Goal: Task Accomplishment & Management: Use online tool/utility

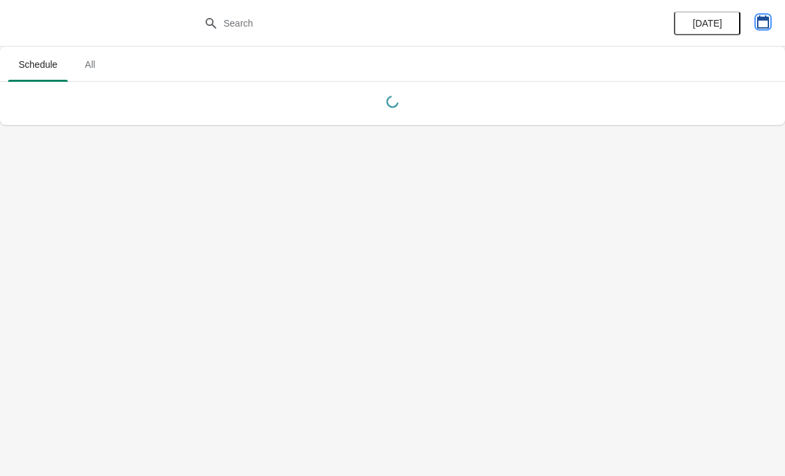
click at [764, 21] on icon "button" at bounding box center [762, 21] width 13 height 13
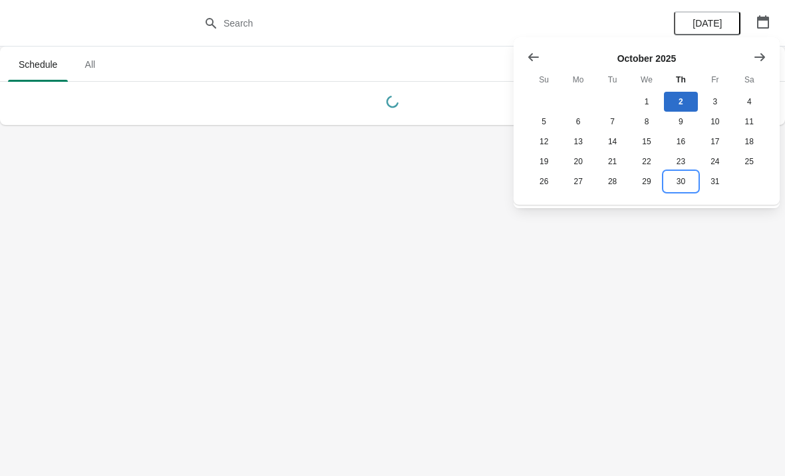
click at [681, 188] on button "30" at bounding box center [681, 182] width 34 height 20
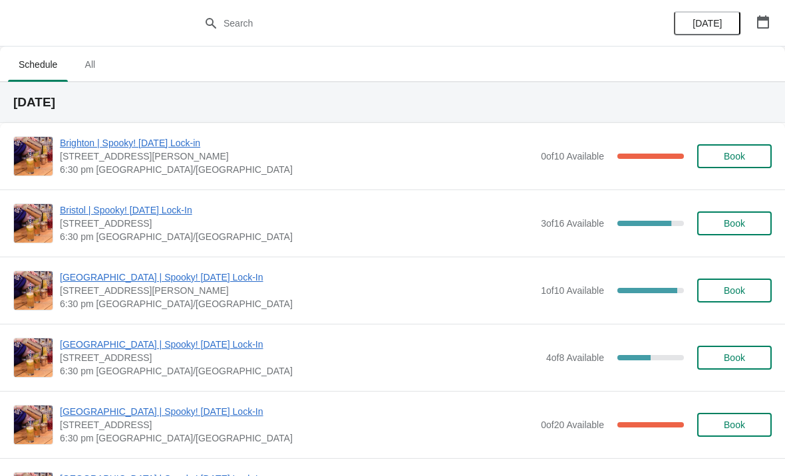
click at [740, 155] on span "Book" at bounding box center [734, 156] width 21 height 11
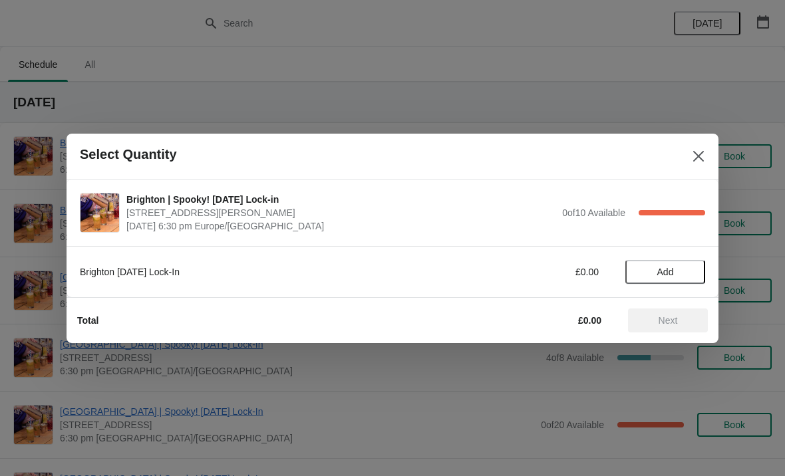
click at [679, 212] on div "100 %" at bounding box center [672, 212] width 67 height 5
click at [695, 159] on icon "Close" at bounding box center [698, 155] width 11 height 11
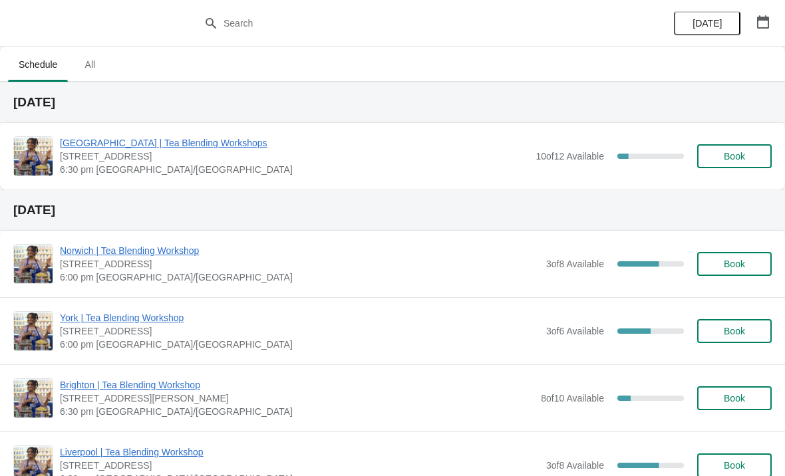
click at [753, 27] on button "button" at bounding box center [763, 22] width 24 height 24
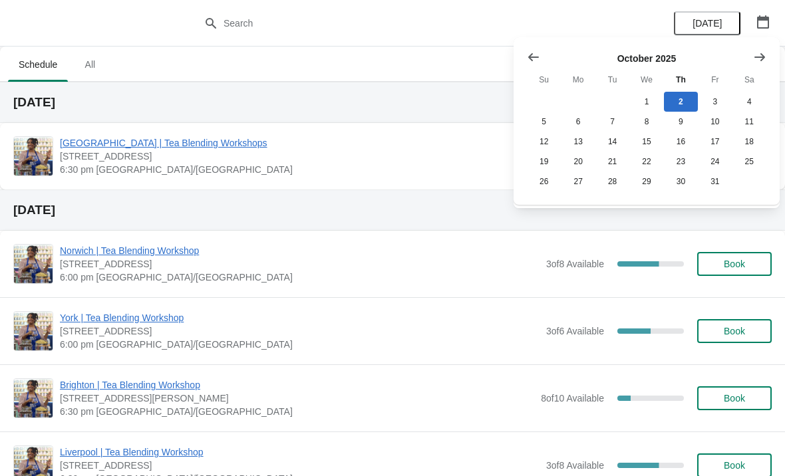
click at [762, 60] on icon "Show next month, November 2025" at bounding box center [759, 57] width 11 height 8
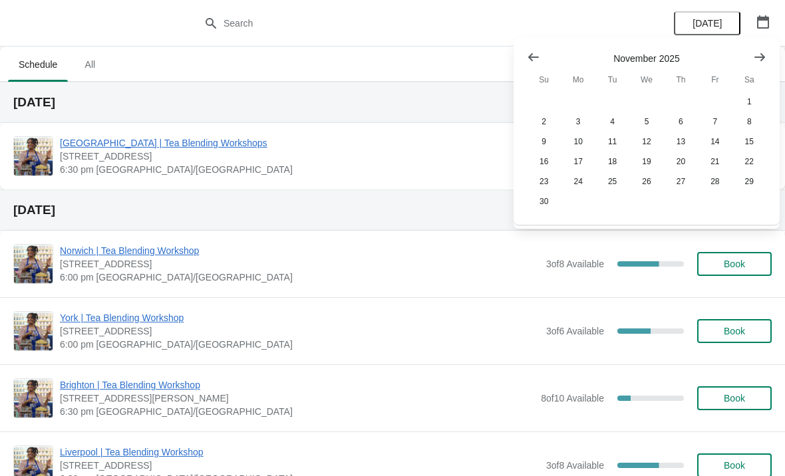
click at [752, 59] on button "Show next month, December 2025" at bounding box center [760, 57] width 24 height 24
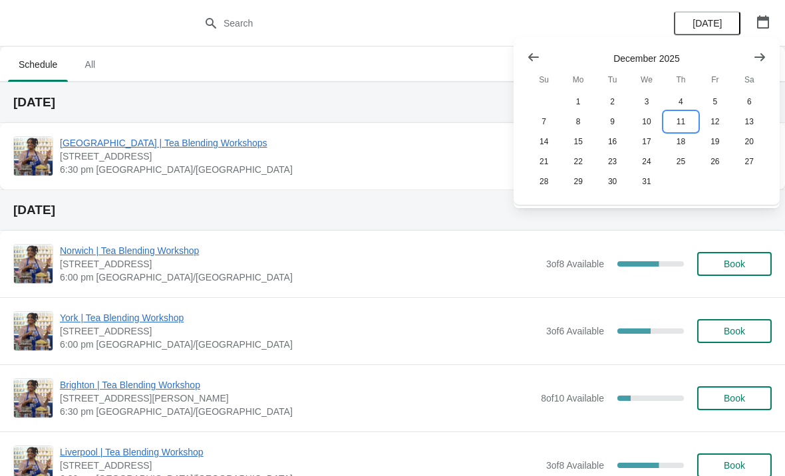
click at [688, 128] on button "11" at bounding box center [681, 122] width 34 height 20
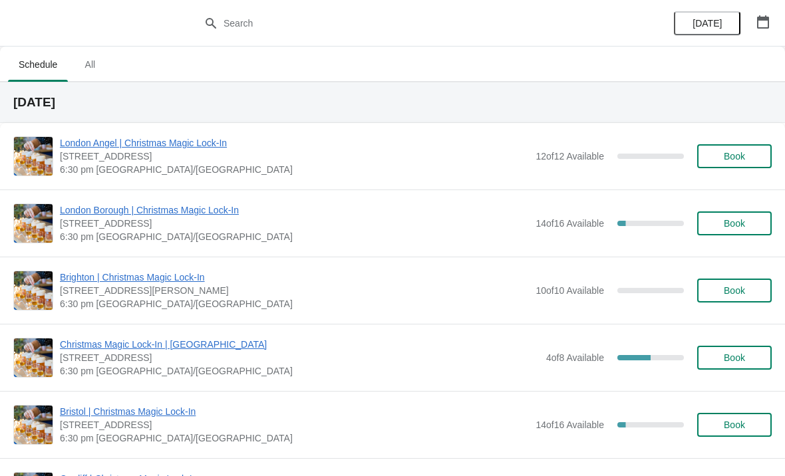
click at [730, 290] on span "Book" at bounding box center [734, 290] width 21 height 11
